Goal: Information Seeking & Learning: Check status

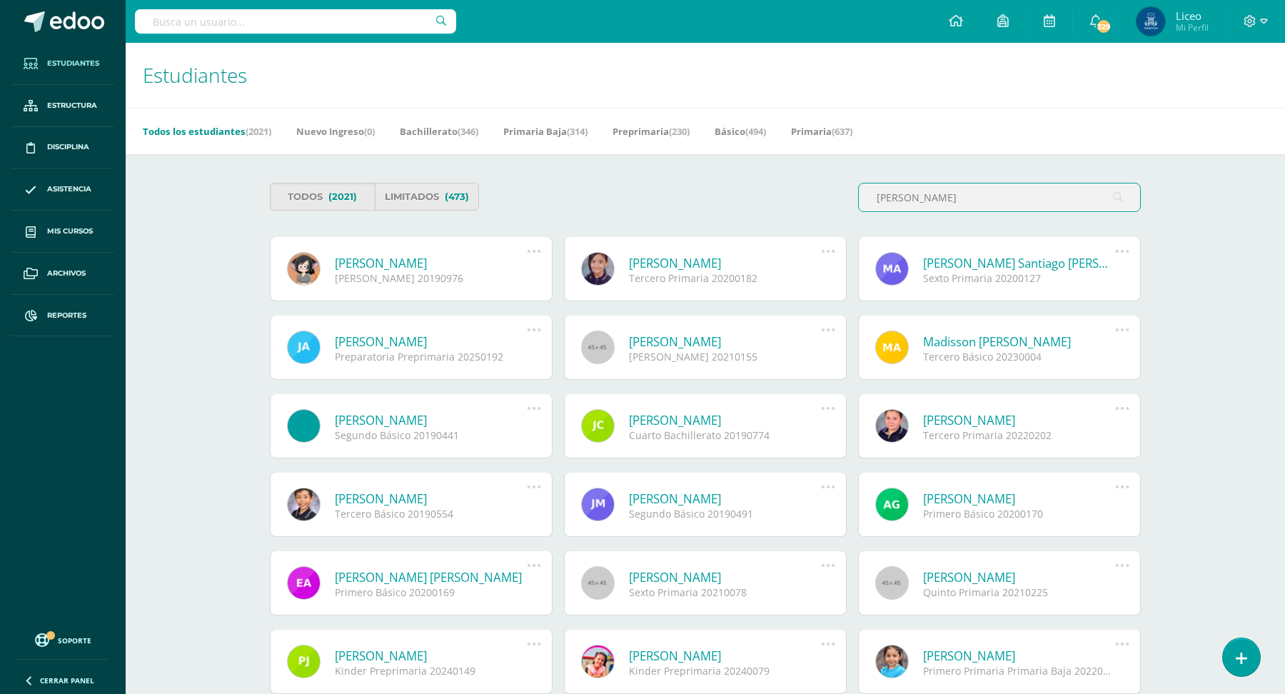
click at [876, 196] on input "arevalo" at bounding box center [999, 197] width 281 height 28
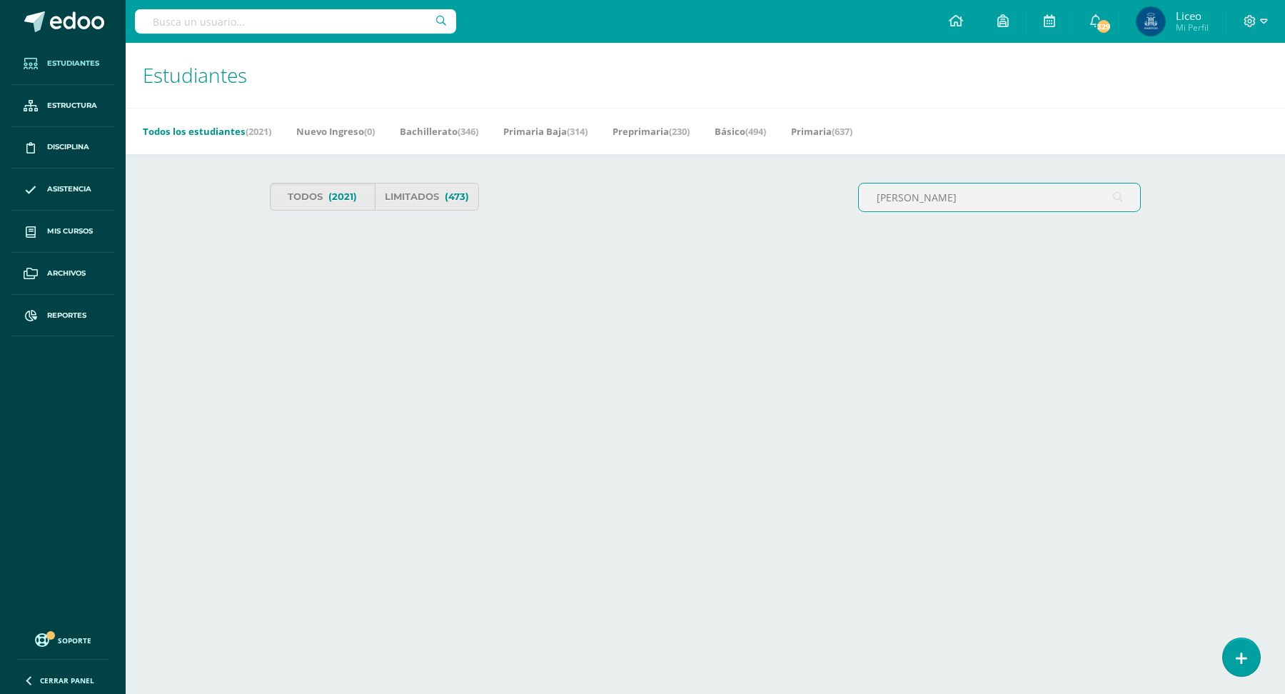
type input "pablo arevalo"
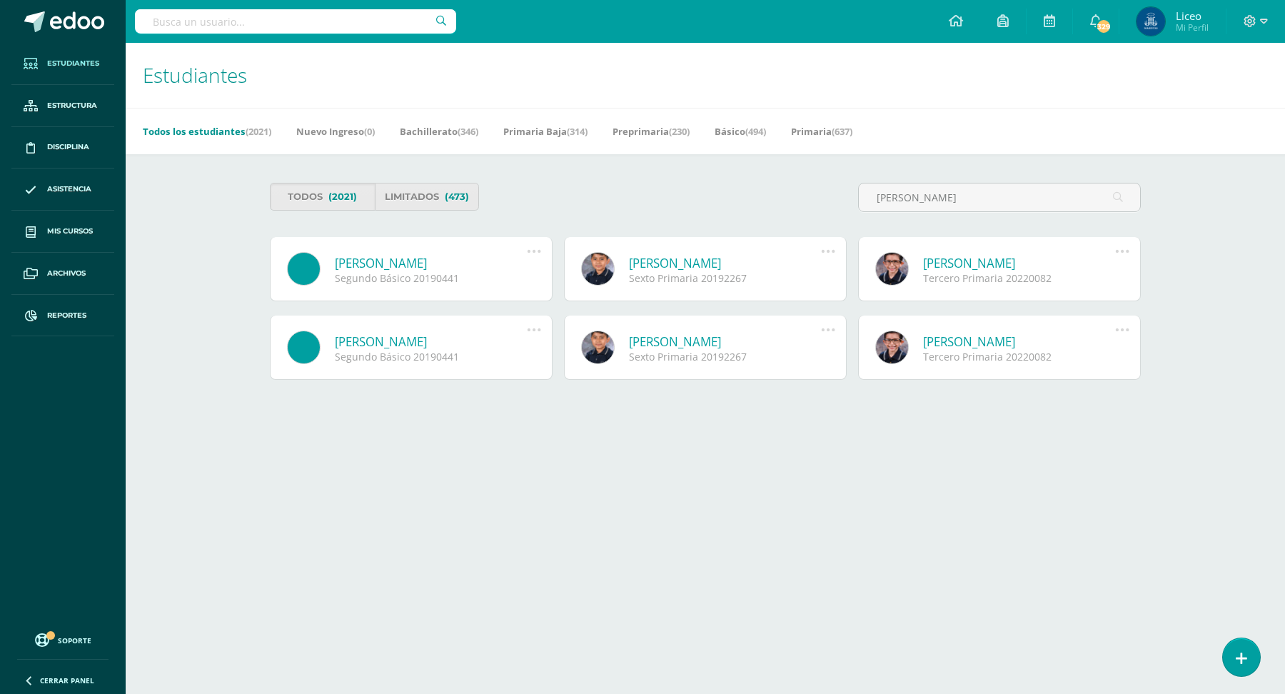
click at [447, 261] on link "[PERSON_NAME]" at bounding box center [431, 263] width 192 height 16
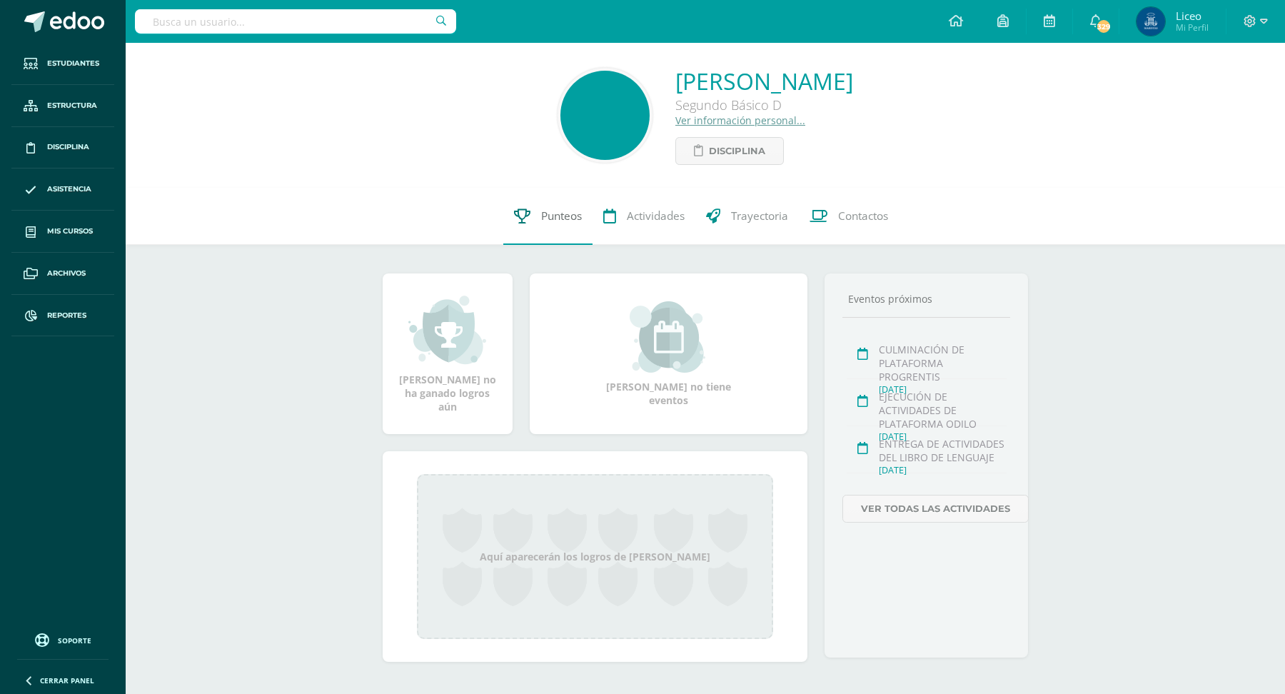
click at [555, 217] on span "Punteos" at bounding box center [561, 215] width 41 height 15
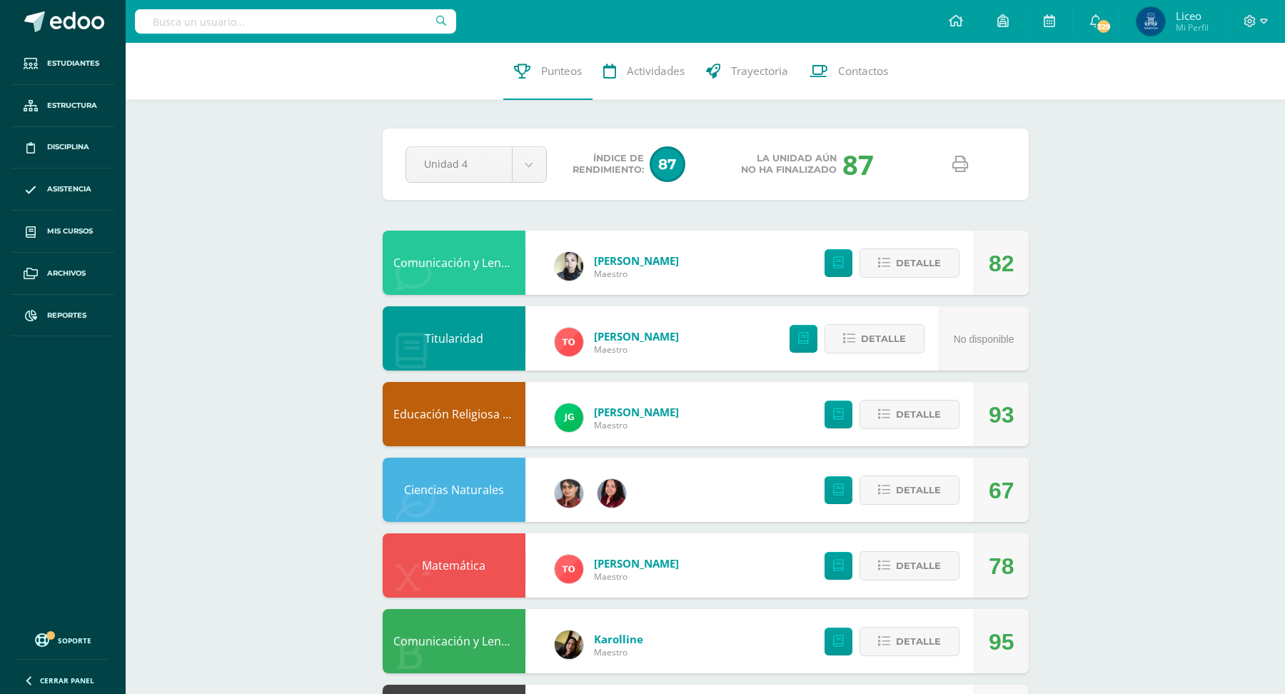
click at [218, 22] on input "text" at bounding box center [295, 21] width 321 height 24
